Goal: Task Accomplishment & Management: Complete application form

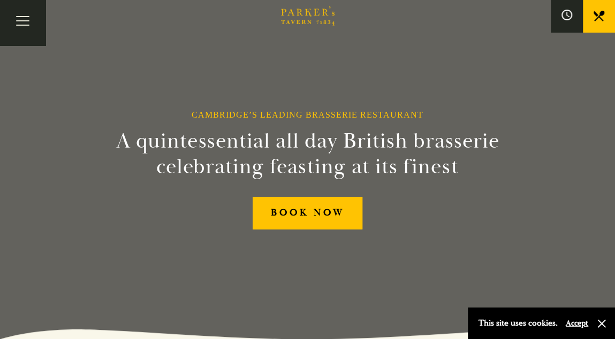
click at [582, 323] on button "Accept" at bounding box center [577, 323] width 22 height 10
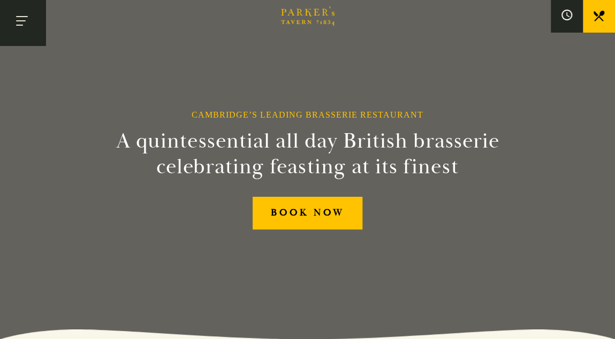
click at [25, 17] on button "Toggle navigation" at bounding box center [22, 22] width 45 height 45
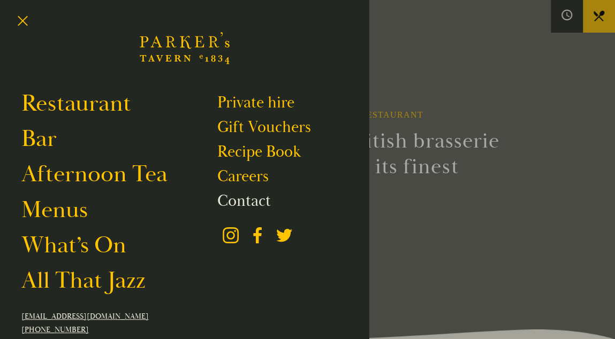
click at [259, 195] on link "Contact" at bounding box center [244, 201] width 54 height 19
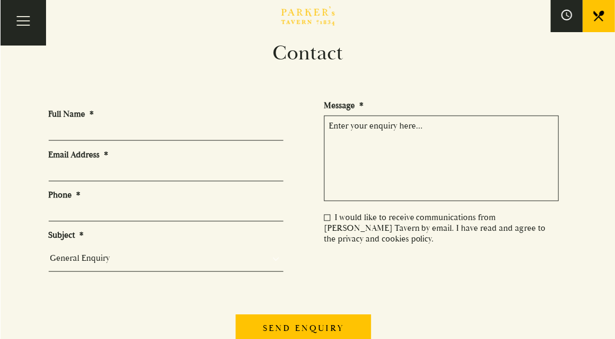
scroll to position [54, 0]
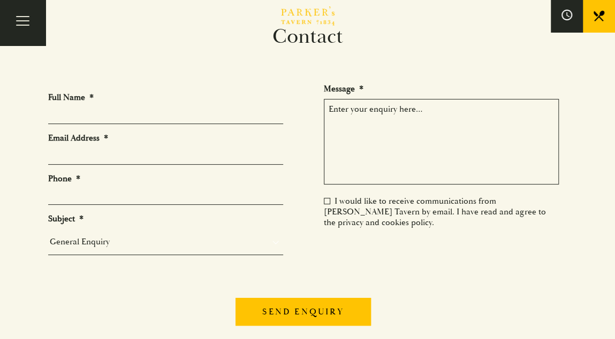
drag, startPoint x: 108, startPoint y: 106, endPoint x: 116, endPoint y: 110, distance: 8.4
click at [109, 106] on li "Full Name *" at bounding box center [169, 108] width 243 height 32
click at [119, 110] on input "Full Name *" at bounding box center [165, 116] width 235 height 17
type input "E"
type input "m"
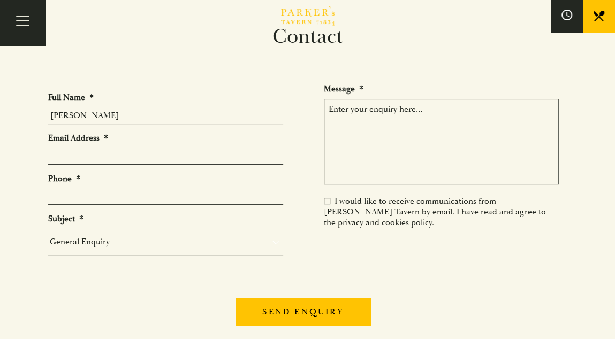
type input "[PERSON_NAME]"
type input "[PERSON_NAME][EMAIL_ADDRESS][PERSON_NAME][DOMAIN_NAME]"
type input "07739748789"
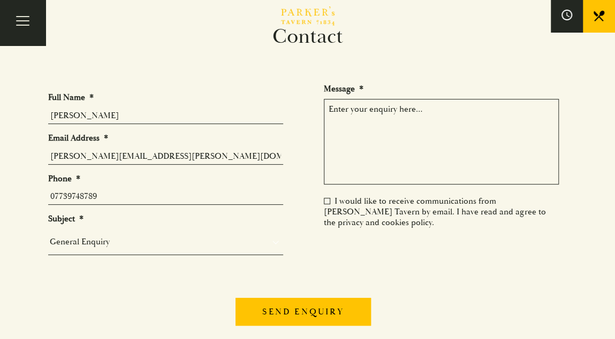
type input "[PERSON_NAME]"
click at [134, 245] on select "General Enquiry Private Bookings Group Bookings Events" at bounding box center [165, 241] width 235 height 15
click at [48, 235] on select "General Enquiry Private Bookings Group Bookings Events" at bounding box center [165, 241] width 235 height 15
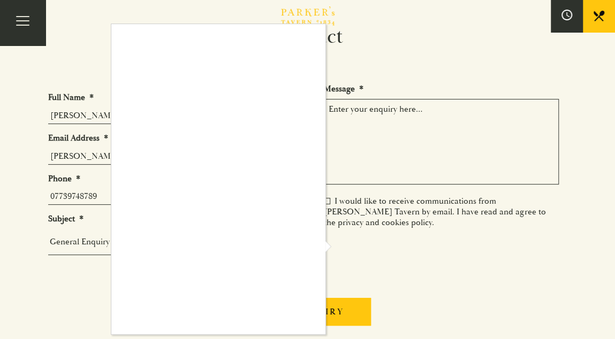
click at [348, 124] on div at bounding box center [307, 169] width 615 height 339
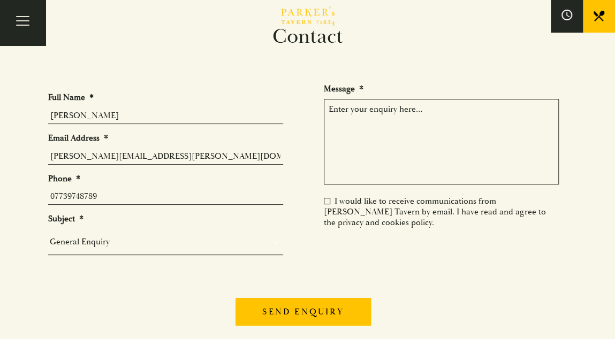
click at [374, 108] on textarea "Message *" at bounding box center [441, 142] width 235 height 86
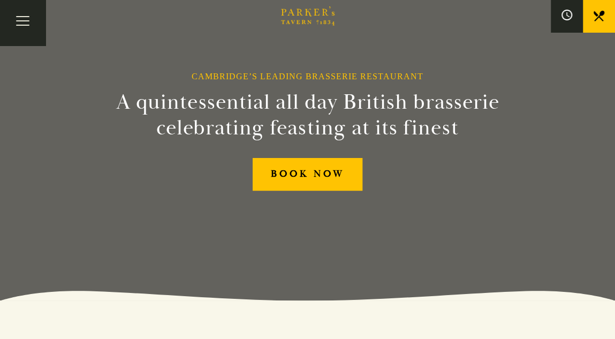
scroll to position [54, 0]
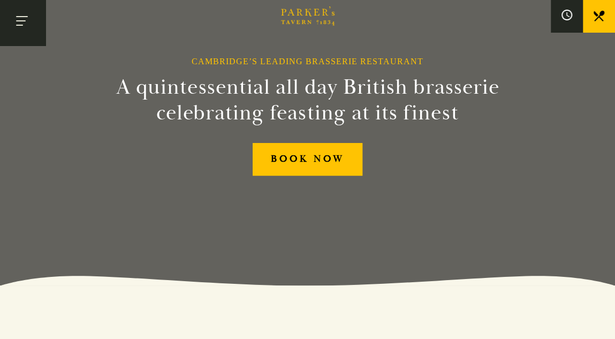
click at [25, 26] on button "Toggle navigation" at bounding box center [22, 22] width 45 height 45
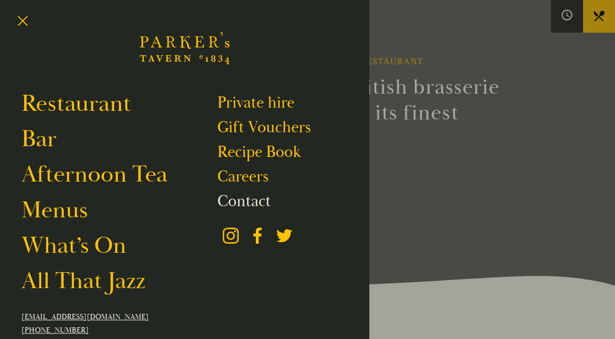
click at [240, 203] on link "Contact" at bounding box center [244, 201] width 54 height 19
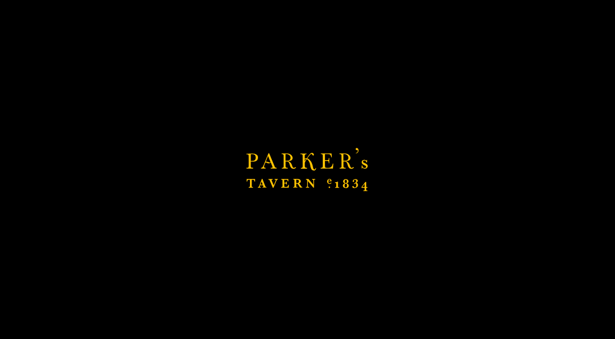
scroll to position [214, 0]
